Goal: Information Seeking & Learning: Learn about a topic

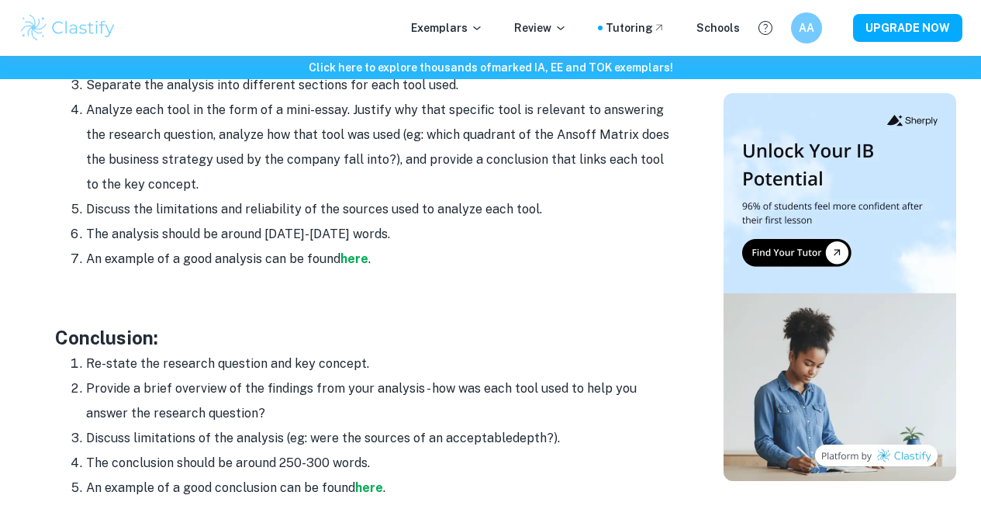
scroll to position [1861, 0]
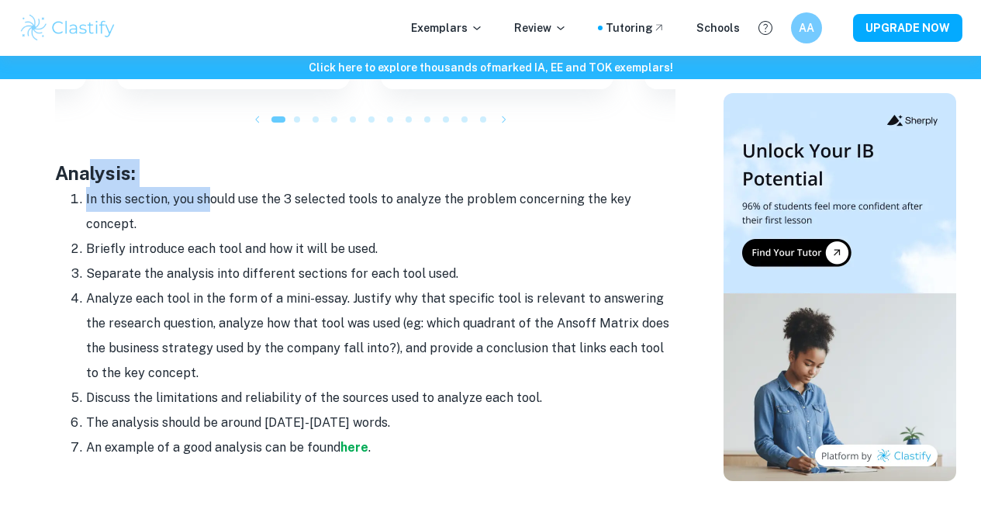
drag, startPoint x: 88, startPoint y: 169, endPoint x: 208, endPoint y: 181, distance: 120.1
click at [208, 187] on li "In this section, you should use the 3 selected tools to analyze the problem con…" at bounding box center [380, 212] width 589 height 50
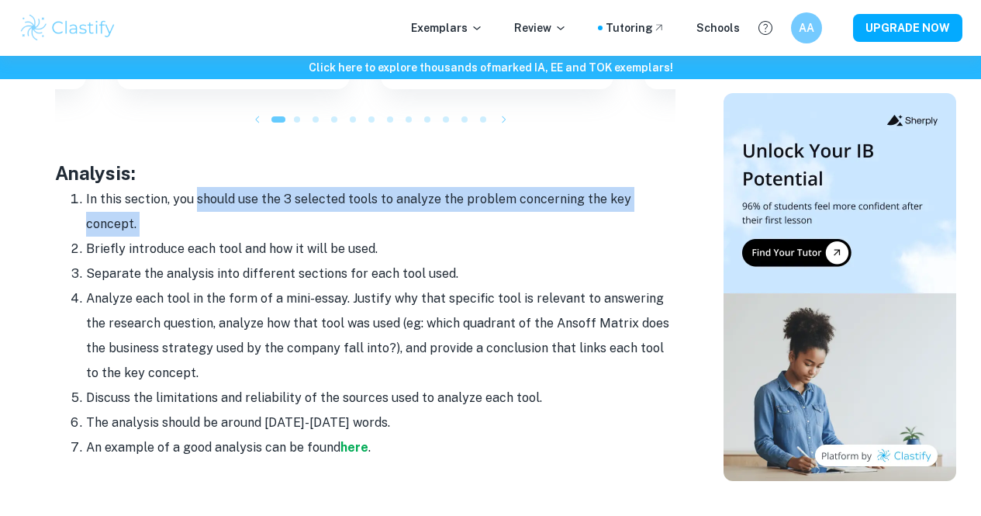
drag, startPoint x: 208, startPoint y: 181, endPoint x: 538, endPoint y: 219, distance: 332.5
click at [538, 219] on li "In this section, you should use the 3 selected tools to analyze the problem con…" at bounding box center [380, 212] width 589 height 50
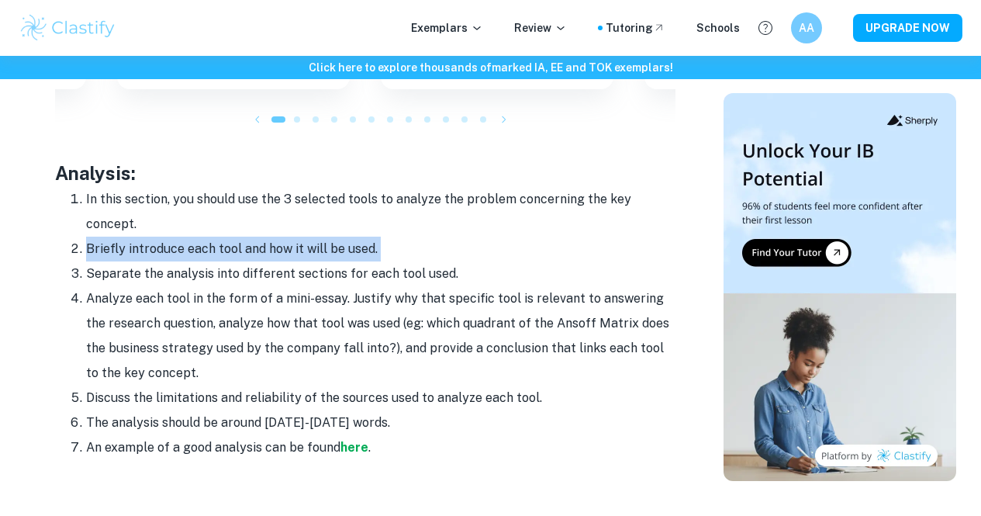
click at [58, 246] on ol "In this section, you should use the 3 selected tools to analyze the problem con…" at bounding box center [365, 323] width 620 height 273
click at [86, 237] on li "Briefly introduce each tool and how it will be used." at bounding box center [380, 249] width 589 height 25
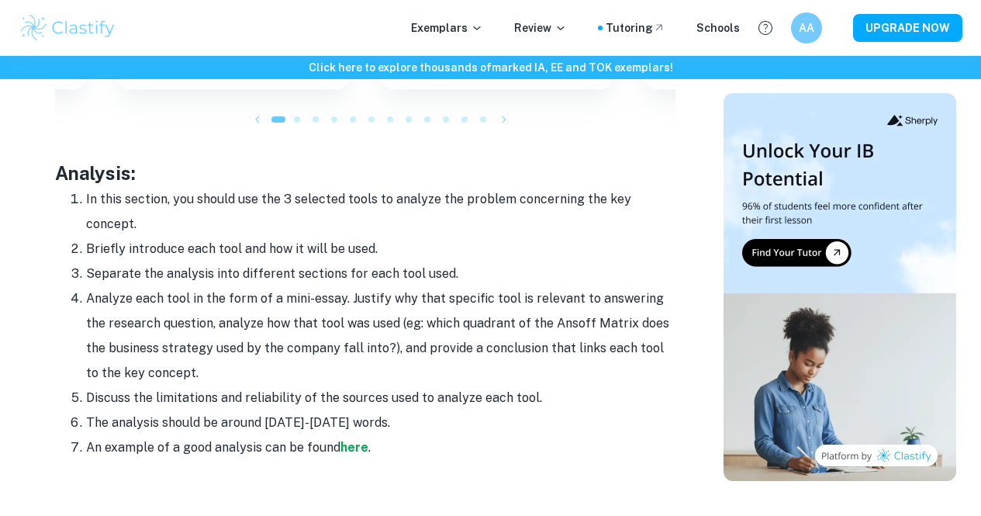
drag, startPoint x: 91, startPoint y: 233, endPoint x: 385, endPoint y: 219, distance: 295.0
click at [385, 219] on ol "In this section, you should use the 3 selected tools to analyze the problem con…" at bounding box center [365, 323] width 620 height 273
click at [388, 217] on li "In this section, you should use the 3 selected tools to analyze the problem con…" at bounding box center [380, 212] width 589 height 50
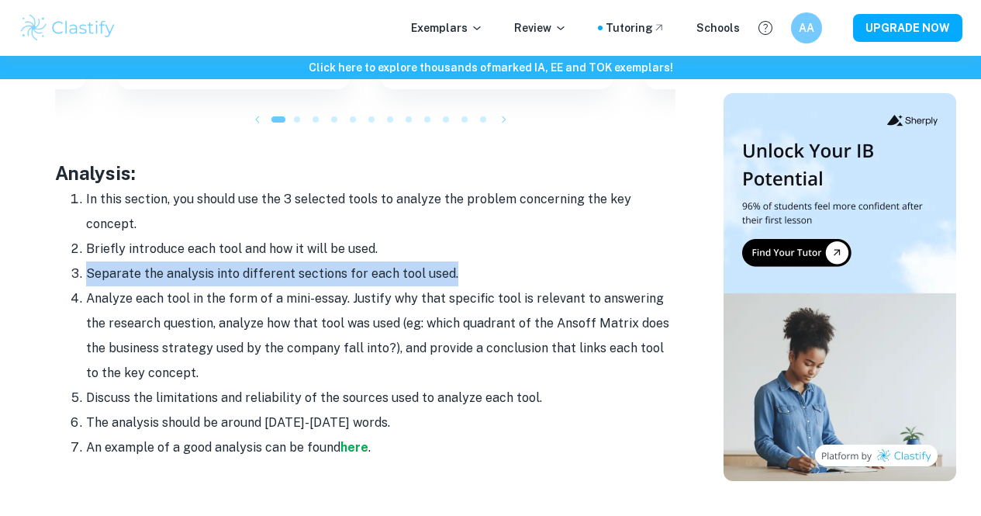
drag, startPoint x: 84, startPoint y: 259, endPoint x: 488, endPoint y: 258, distance: 404.0
click at [485, 261] on li "Separate the analysis into different sections for each tool used." at bounding box center [380, 273] width 589 height 25
click at [489, 261] on li "Separate the analysis into different sections for each tool used." at bounding box center [380, 273] width 589 height 25
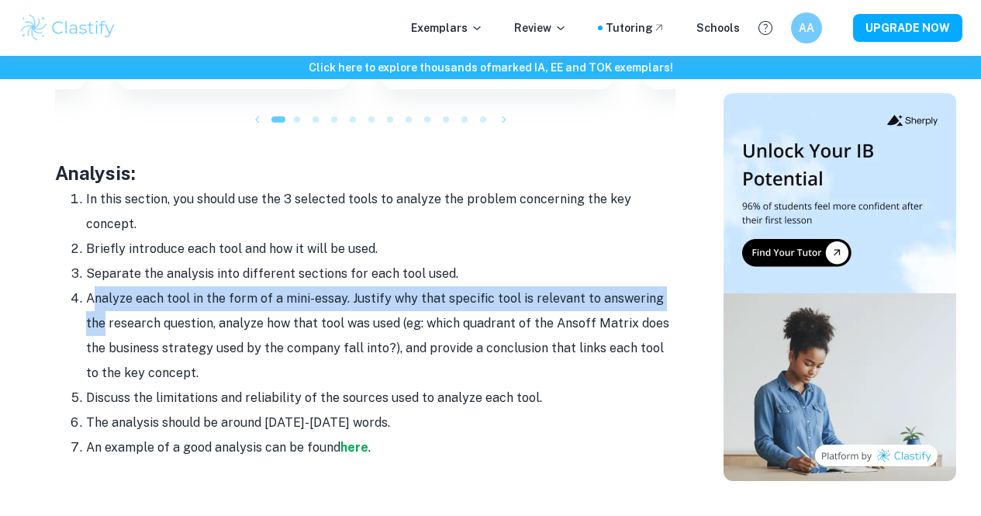
drag, startPoint x: 93, startPoint y: 279, endPoint x: 675, endPoint y: 285, distance: 581.7
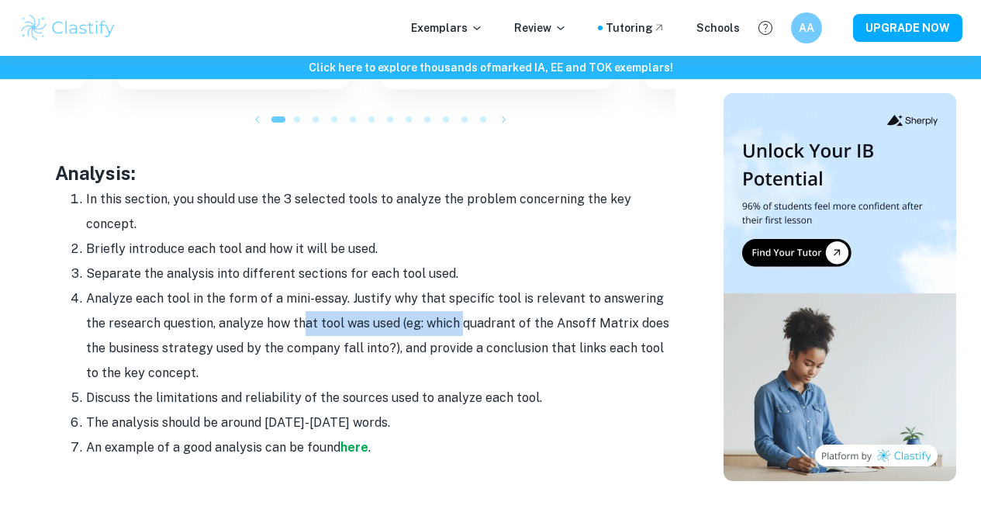
drag, startPoint x: 302, startPoint y: 312, endPoint x: 438, endPoint y: 313, distance: 136.5
click at [438, 313] on li "Analyze each tool in the form of a mini-essay. Justify why that specific tool i…" at bounding box center [380, 335] width 589 height 99
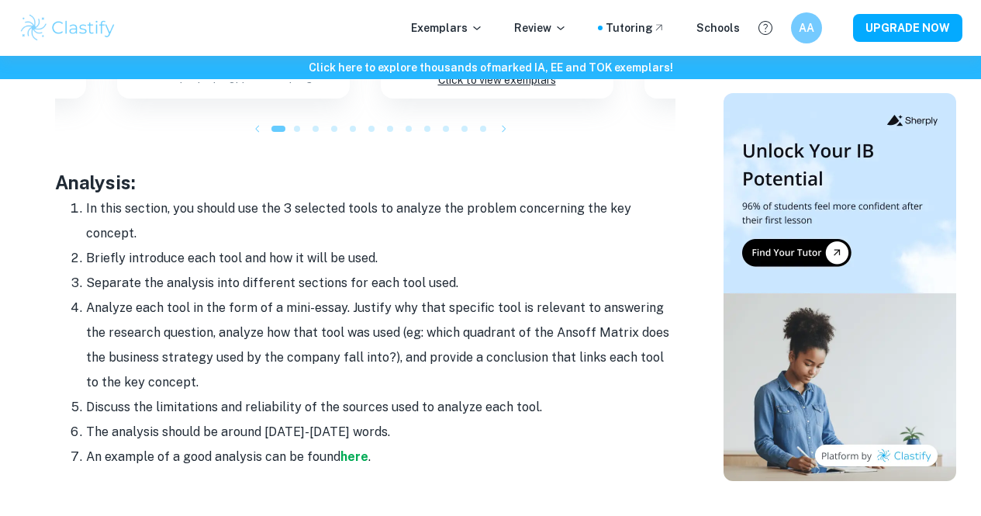
scroll to position [1850, 0]
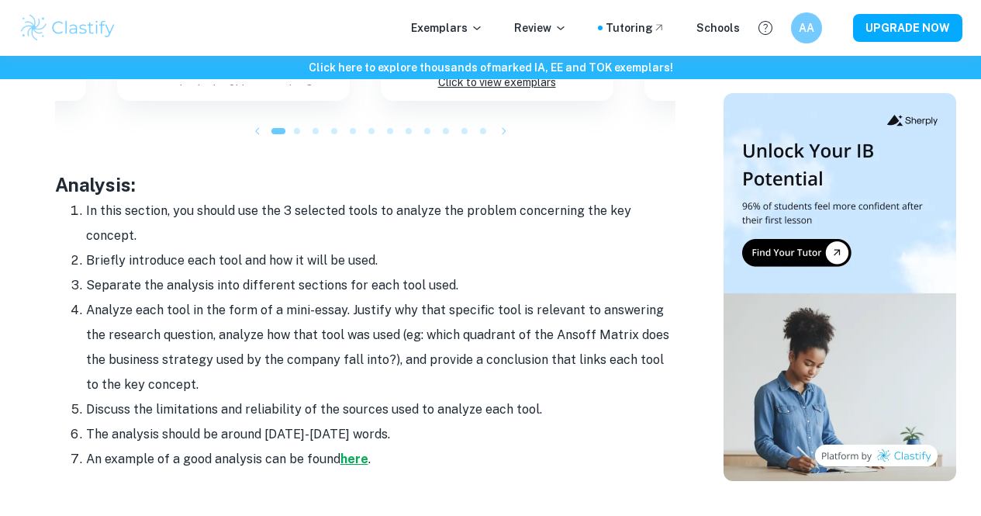
click at [347, 451] on strong "here" at bounding box center [354, 458] width 28 height 15
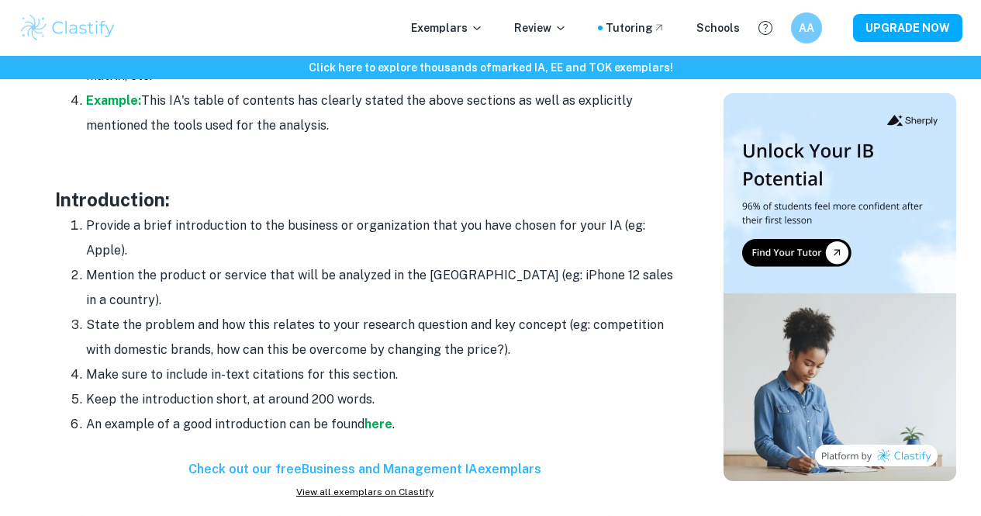
scroll to position [1276, 0]
click at [379, 420] on li "An example of a good introduction can be found here ." at bounding box center [380, 425] width 589 height 25
click at [379, 417] on strong "here" at bounding box center [378, 424] width 28 height 15
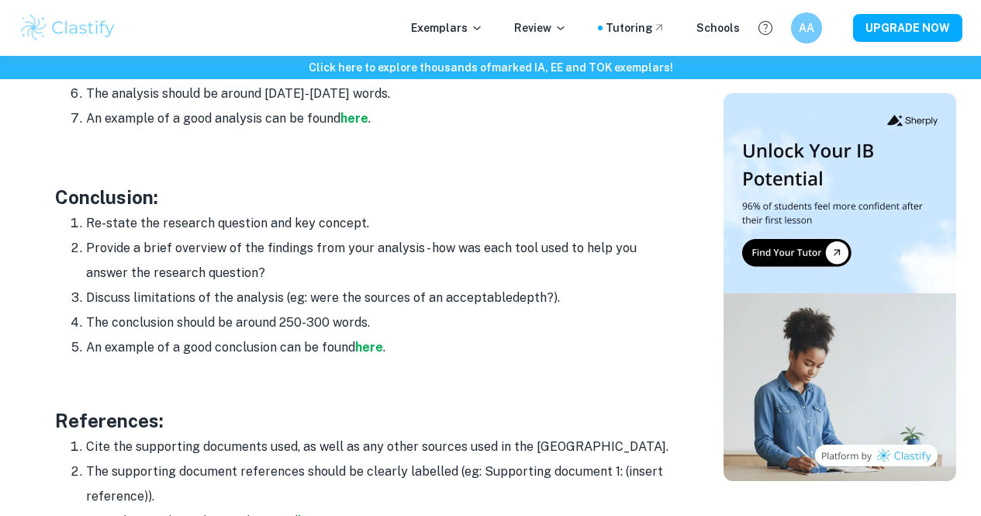
scroll to position [2185, 0]
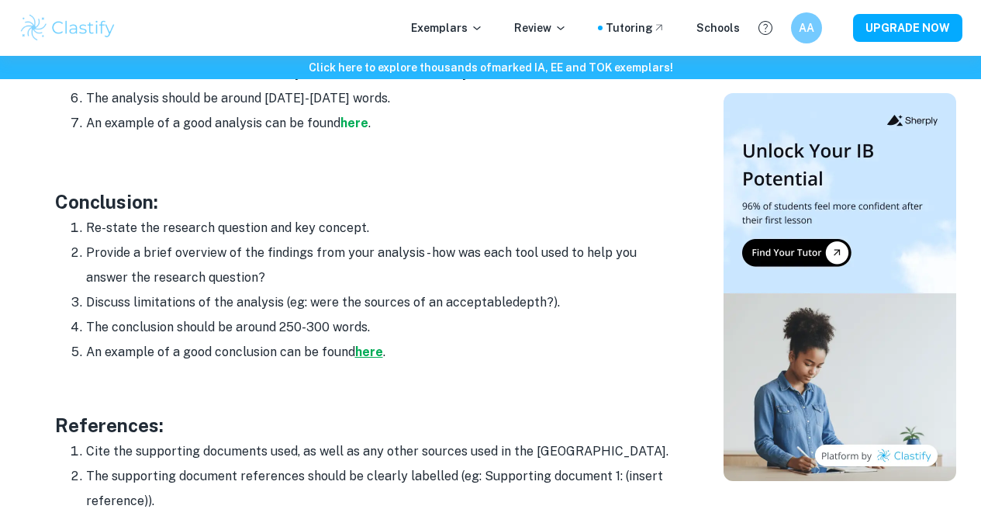
click at [375, 344] on strong "here" at bounding box center [369, 351] width 28 height 15
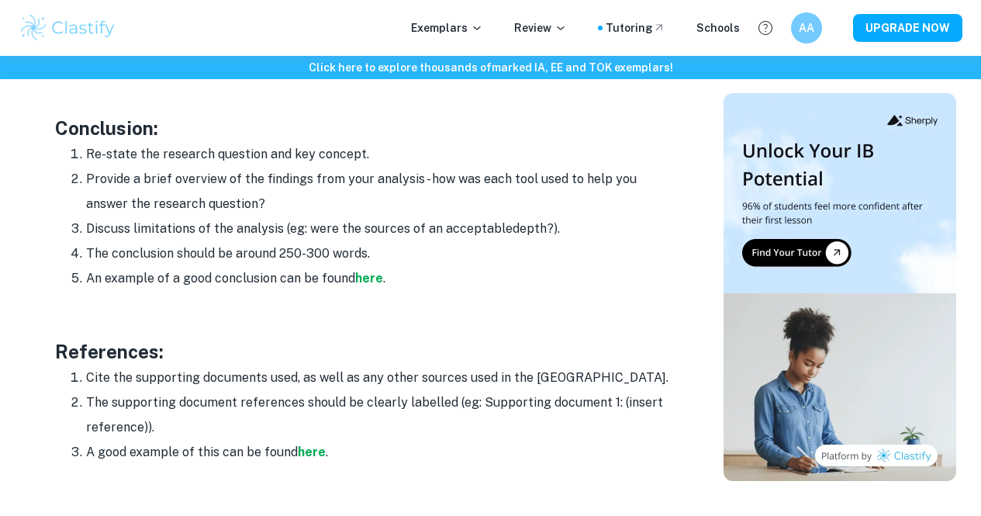
scroll to position [2282, 0]
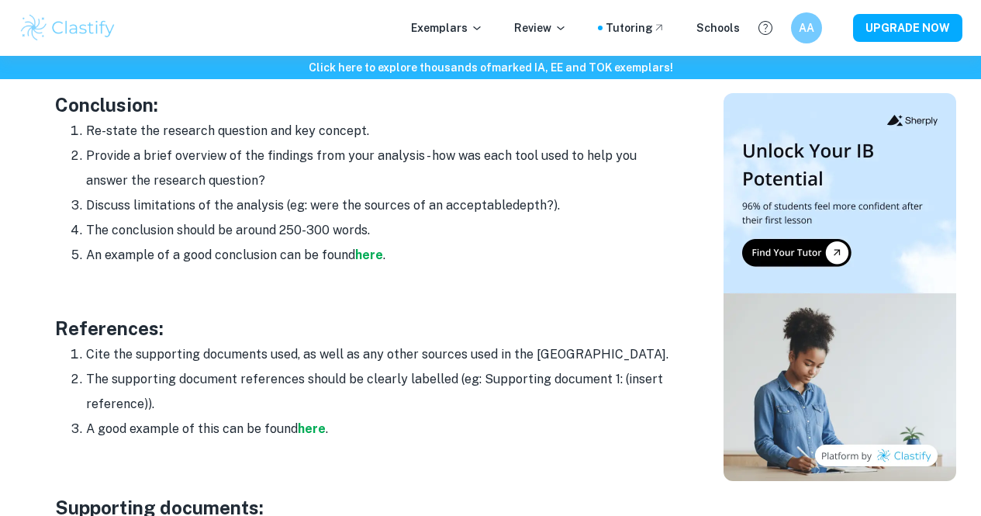
click at [313, 424] on li "A good example of this can be found here ." at bounding box center [380, 428] width 589 height 25
click at [308, 421] on strong "here" at bounding box center [312, 428] width 28 height 15
click at [358, 247] on strong "here" at bounding box center [369, 254] width 28 height 15
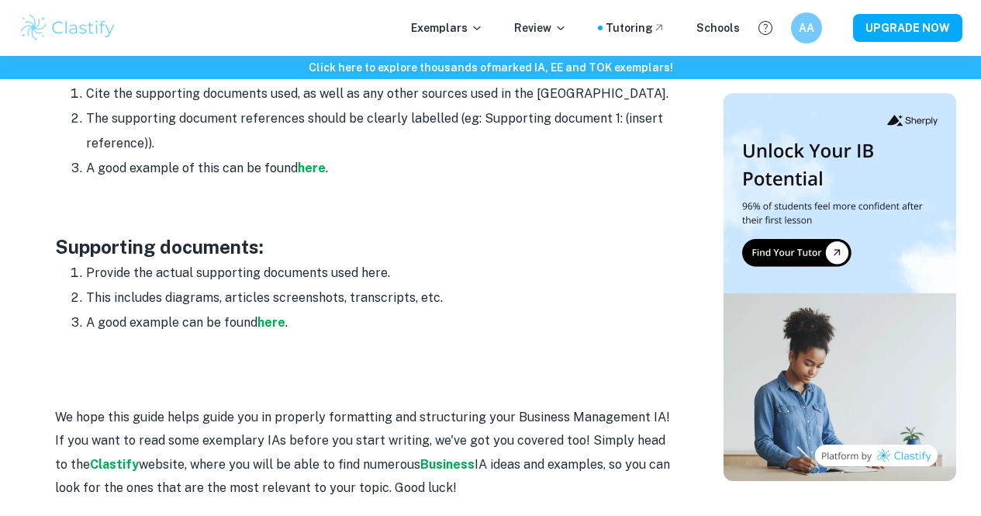
scroll to position [2544, 0]
click at [274, 314] on strong "here" at bounding box center [271, 321] width 28 height 15
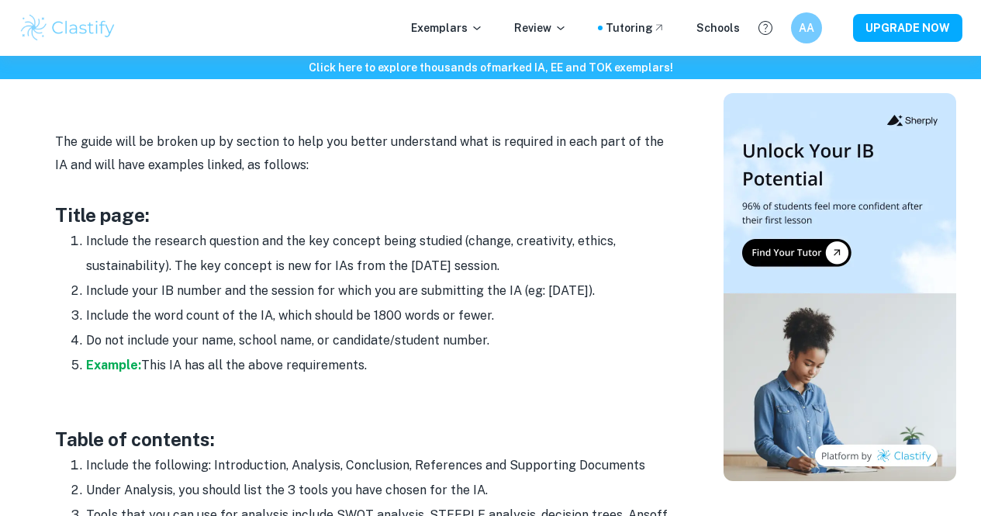
scroll to position [670, 0]
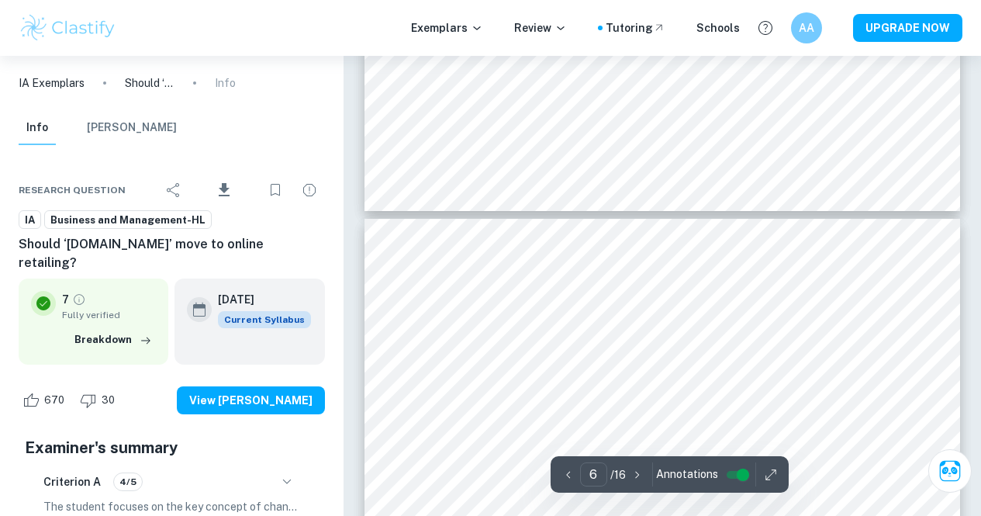
scroll to position [4286, 0]
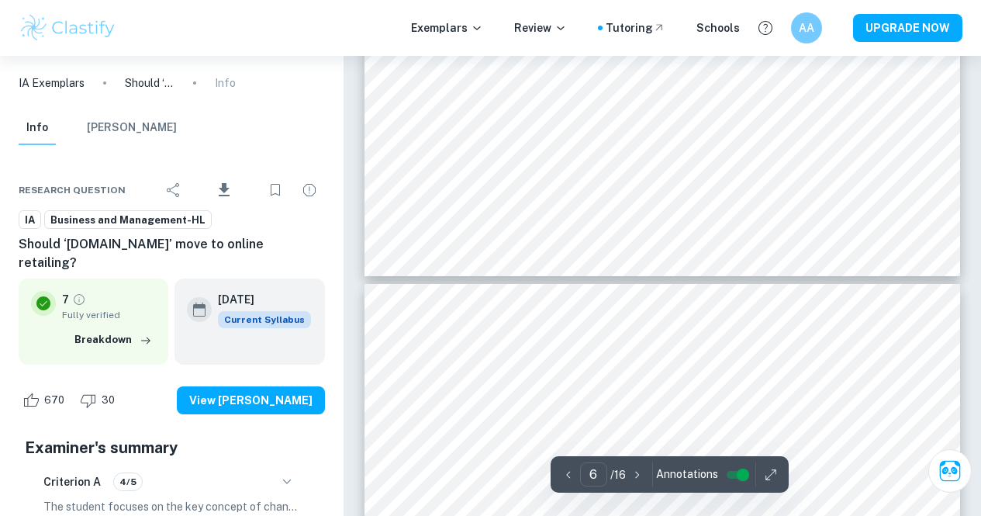
type input "5"
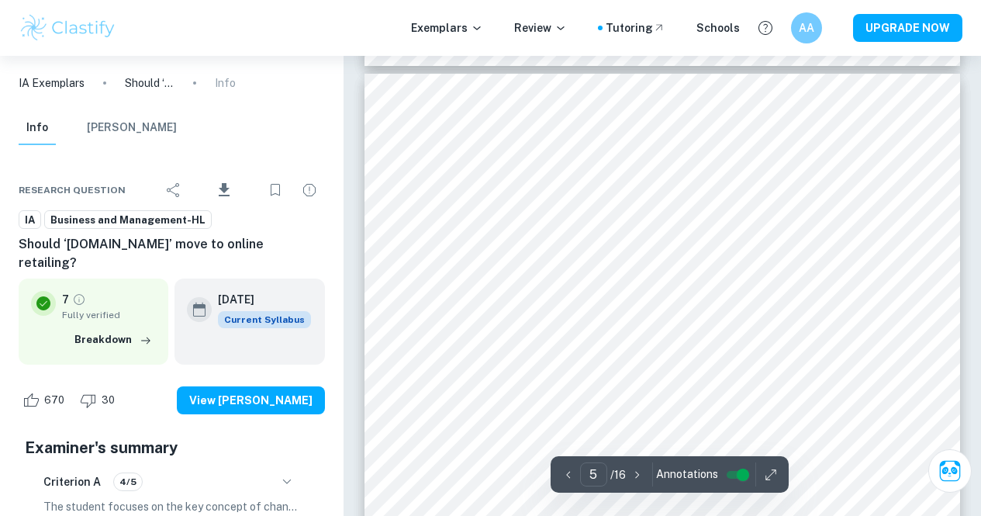
scroll to position [3588, 0]
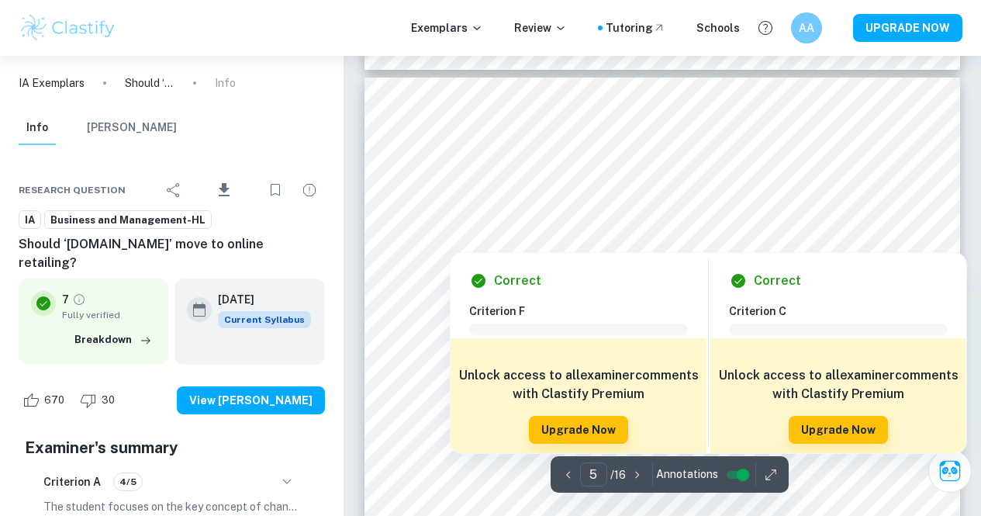
click at [477, 195] on div at bounding box center [626, 220] width 379 height 55
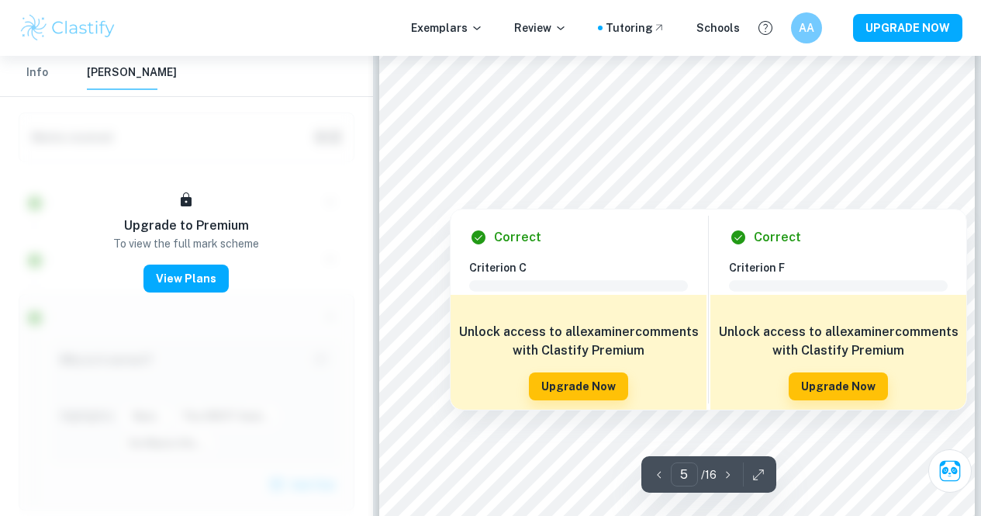
scroll to position [3432, 0]
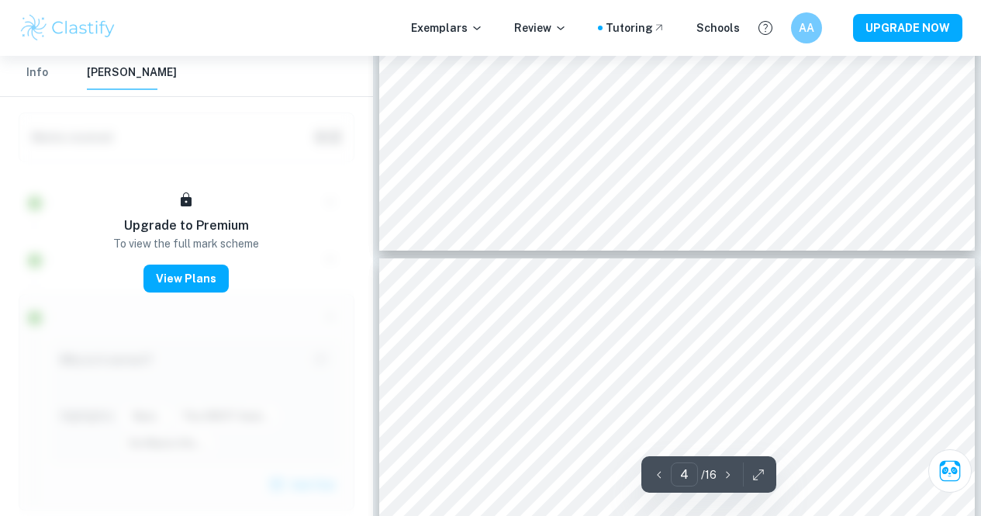
type input "5"
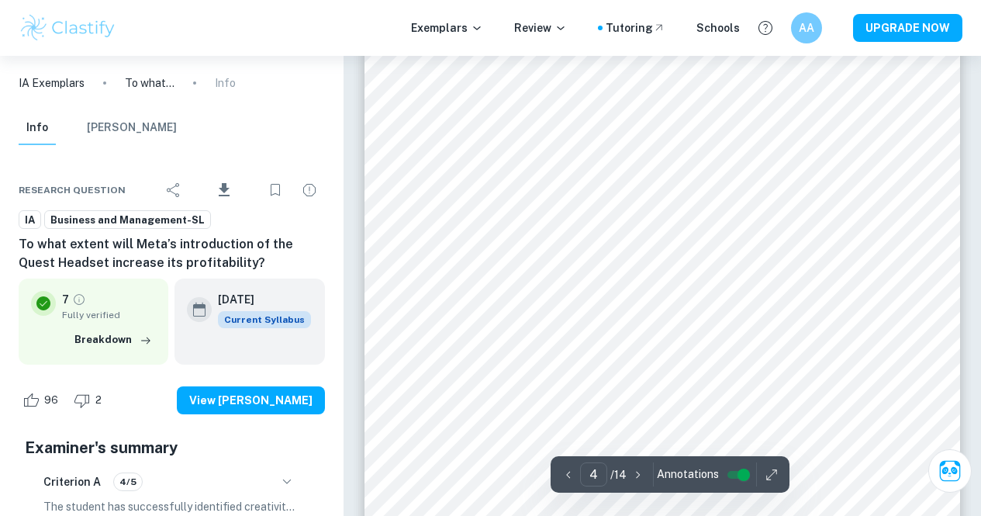
scroll to position [2838, 0]
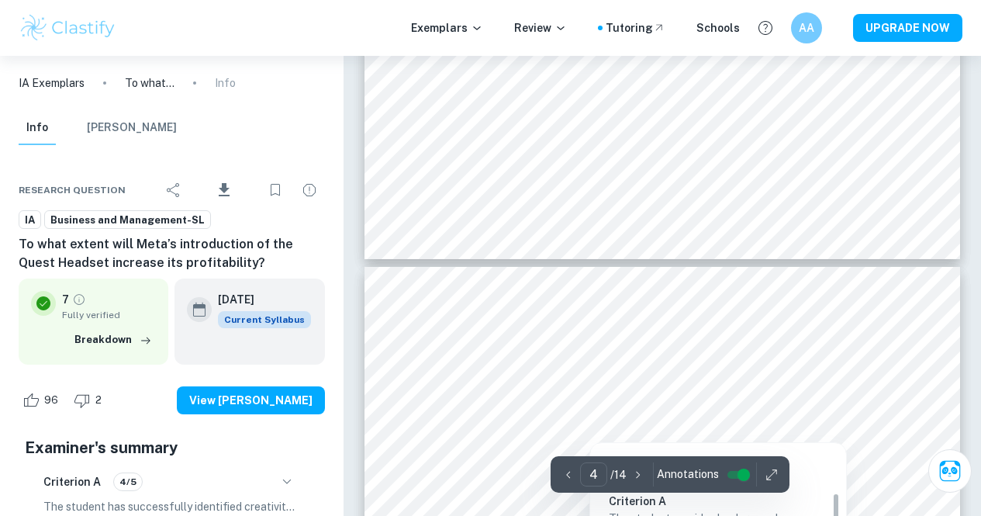
type input "3"
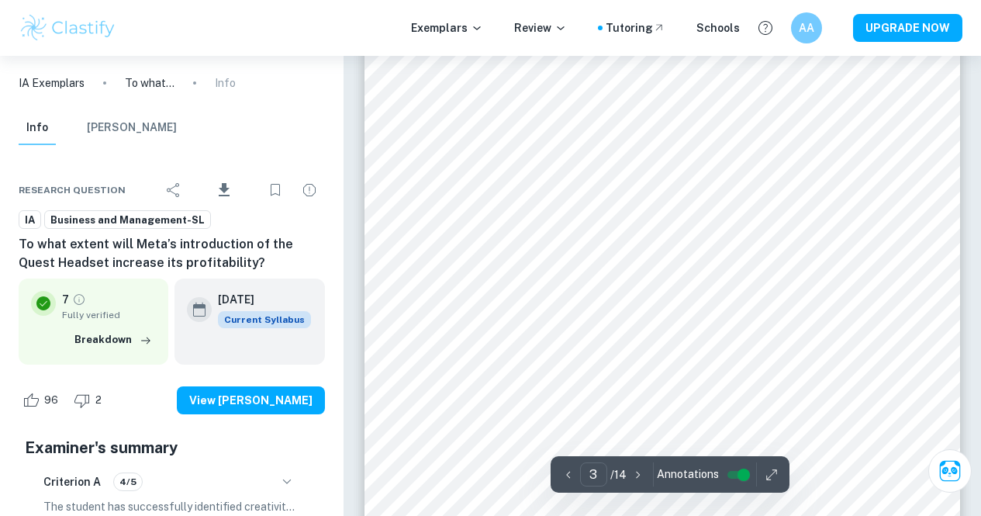
scroll to position [2140, 0]
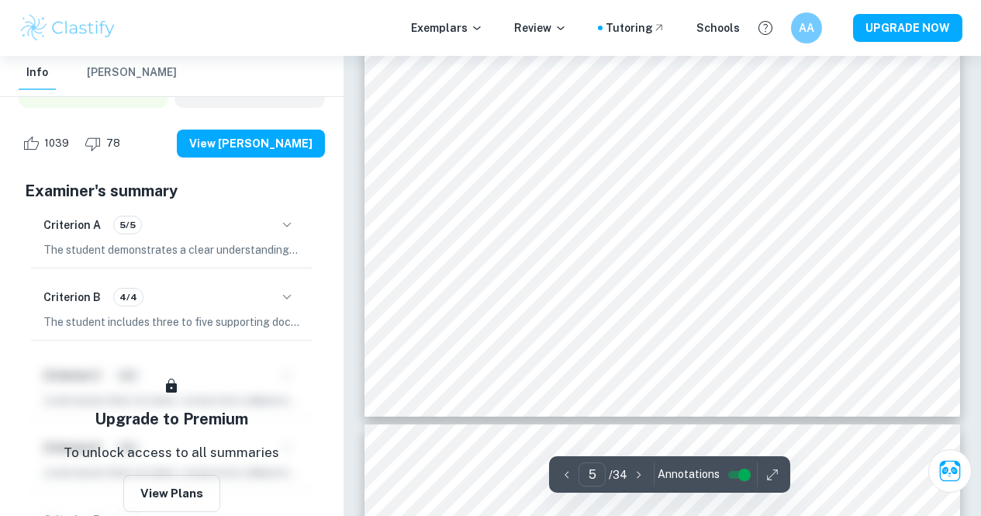
scroll to position [4037, 0]
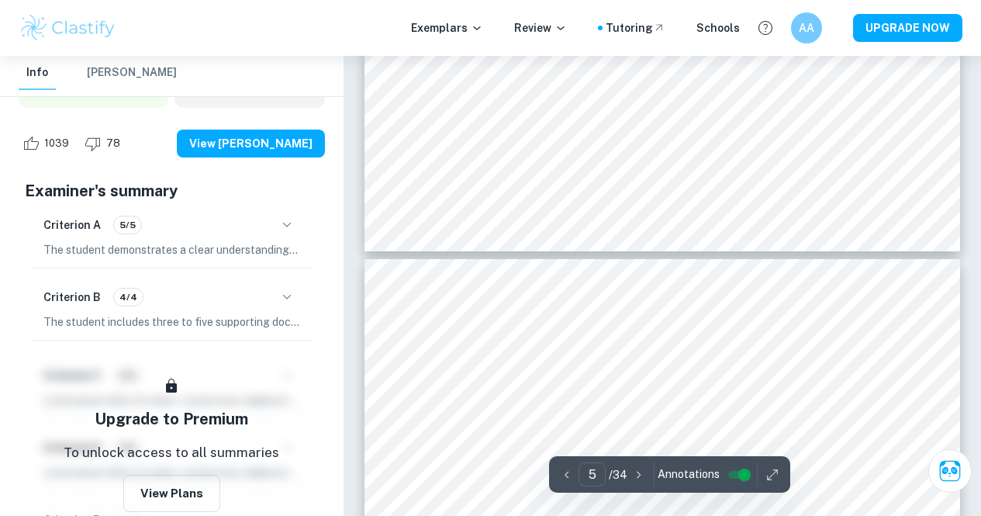
type input "4"
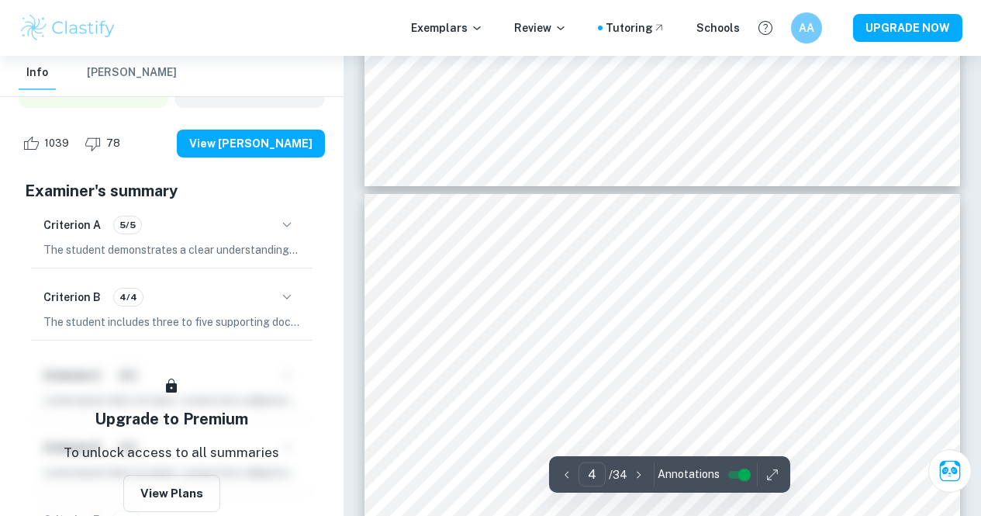
scroll to position [2615, 0]
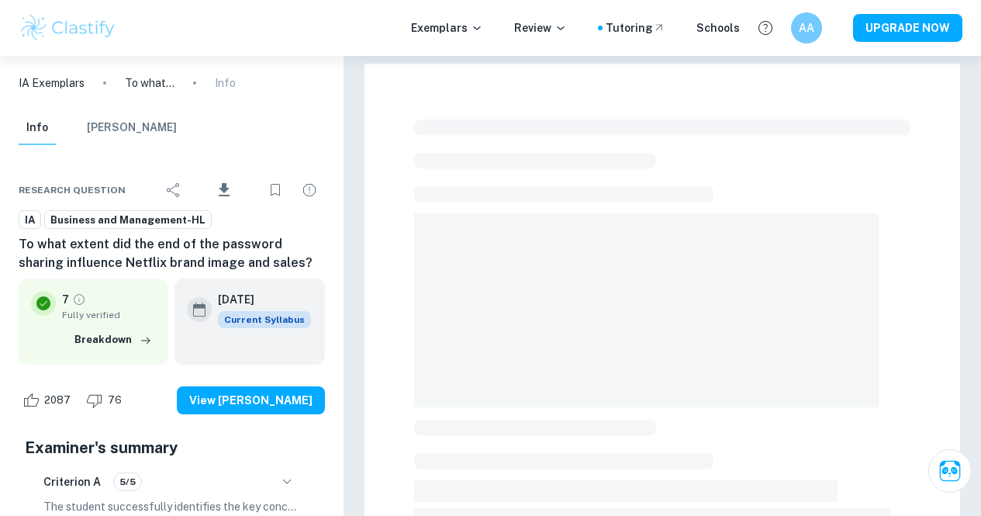
click at [375, 341] on main "Correct Criterion A The key concept identified is either change, creativity, et…" at bounding box center [662, 485] width 637 height 859
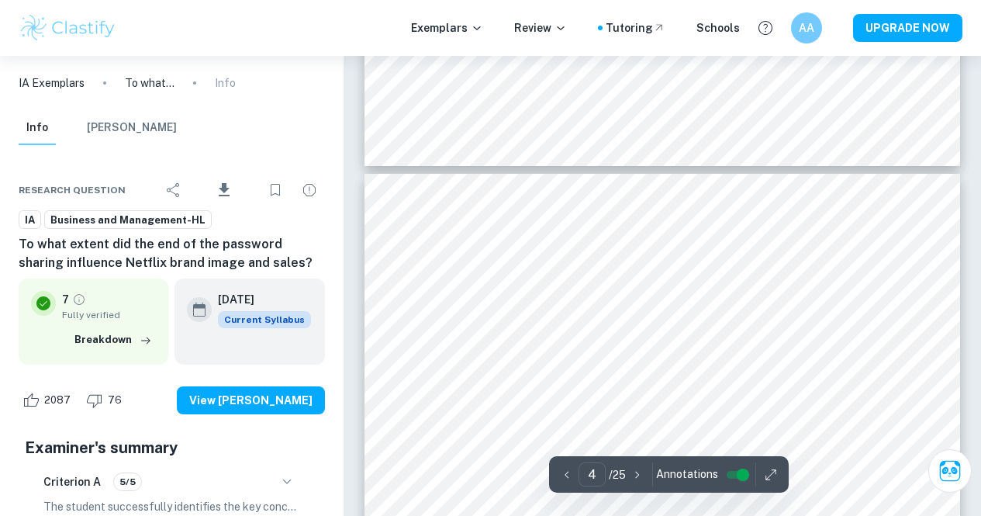
scroll to position [2644, 0]
type input "3"
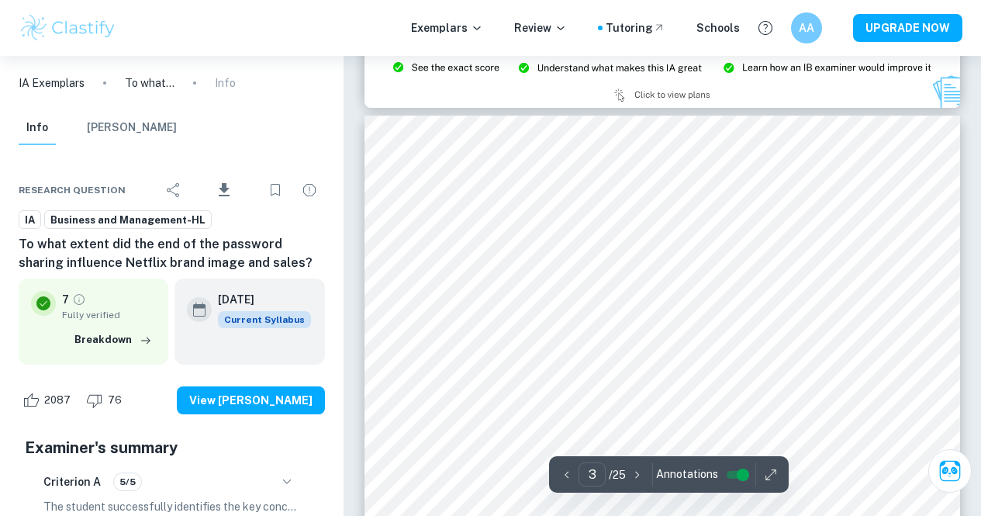
scroll to position [1845, 0]
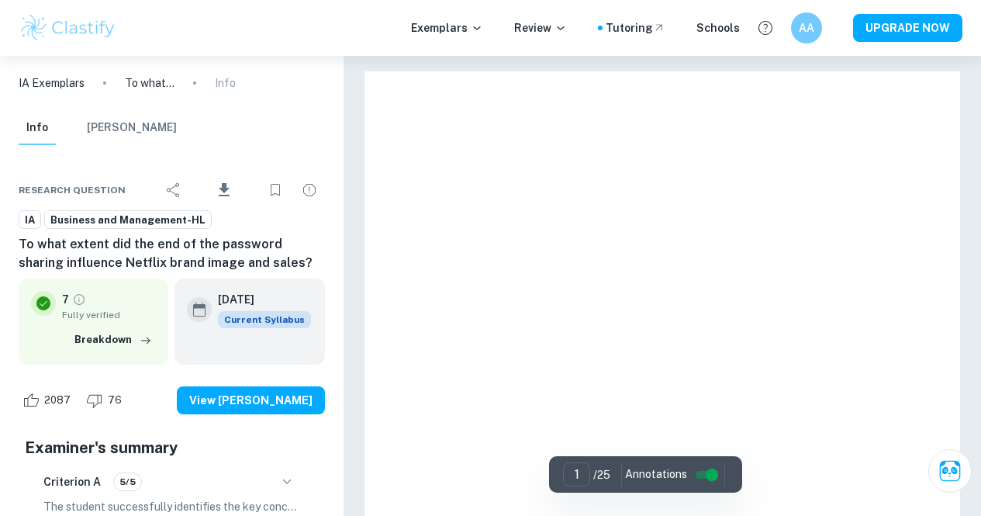
checkbox input "true"
